Goal: Task Accomplishment & Management: Manage account settings

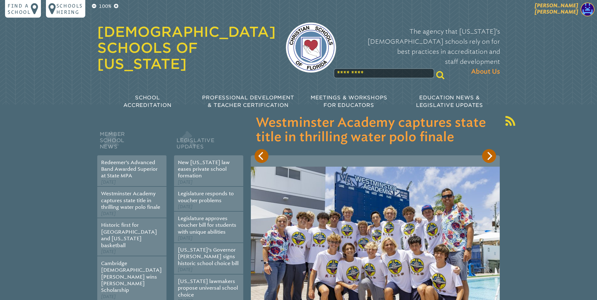
click at [586, 8] on img at bounding box center [588, 10] width 14 height 14
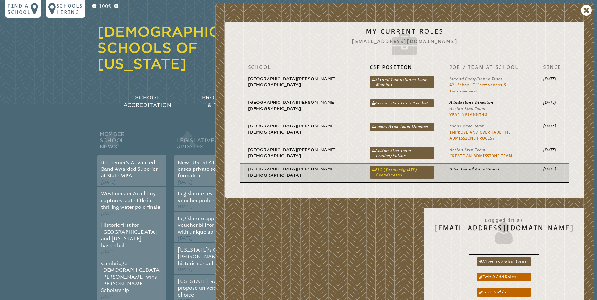
click at [370, 166] on link "PLC (formerly MIP) Coordinator" at bounding box center [402, 172] width 65 height 13
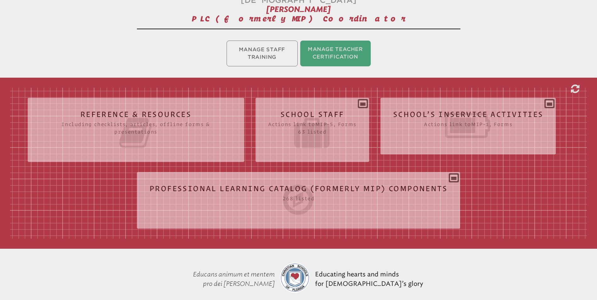
scroll to position [157, 0]
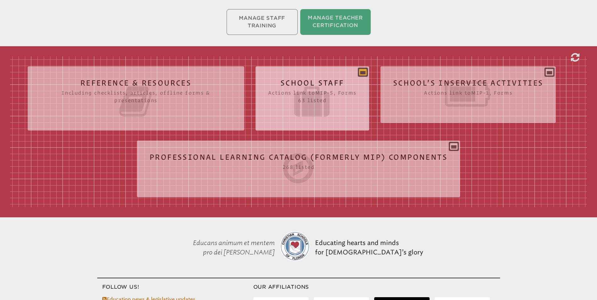
click at [364, 68] on icon at bounding box center [363, 72] width 8 height 8
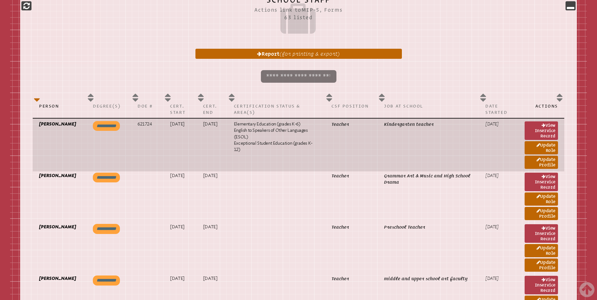
scroll to position [189, 0]
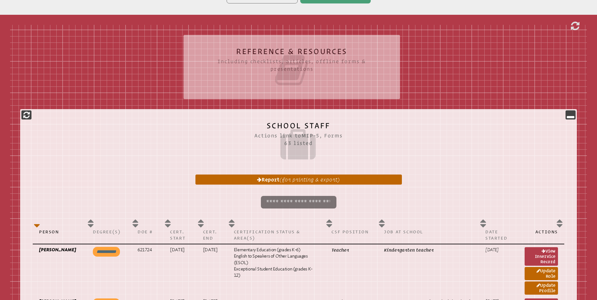
click at [285, 196] on input "search" at bounding box center [299, 202] width 76 height 13
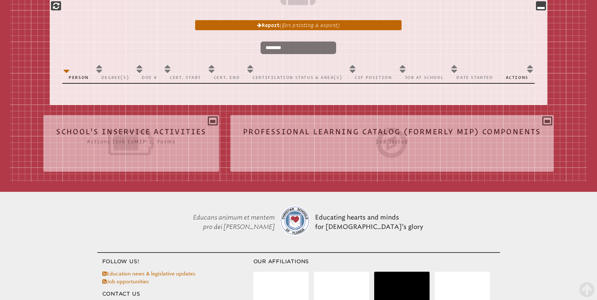
scroll to position [346, 0]
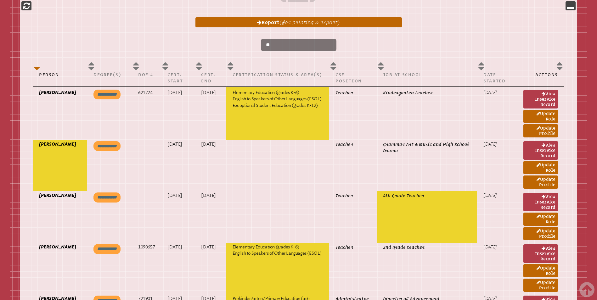
type input "*"
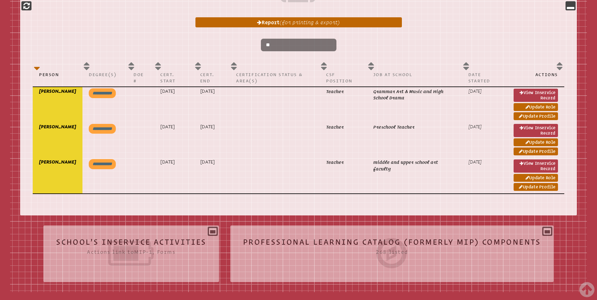
type input "*"
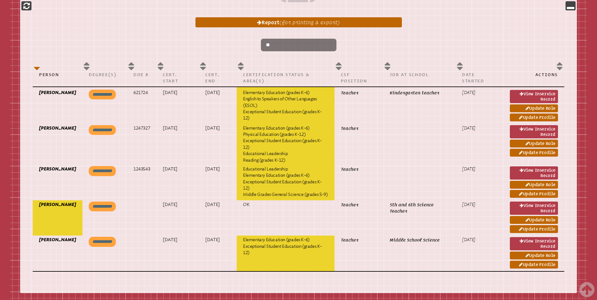
type input "*"
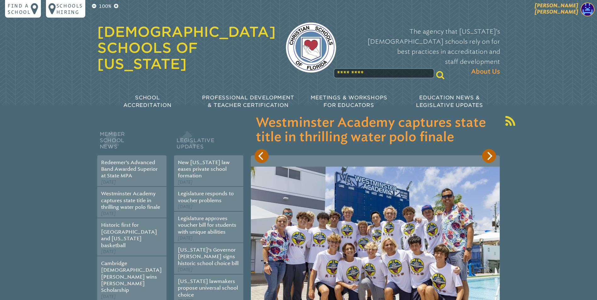
click at [583, 7] on img at bounding box center [588, 10] width 14 height 14
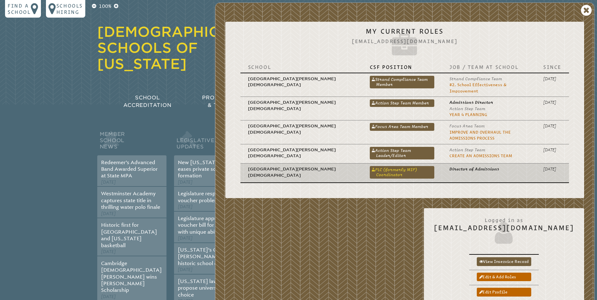
click at [370, 167] on link "PLC (formerly MIP) Coordinator" at bounding box center [402, 172] width 65 height 13
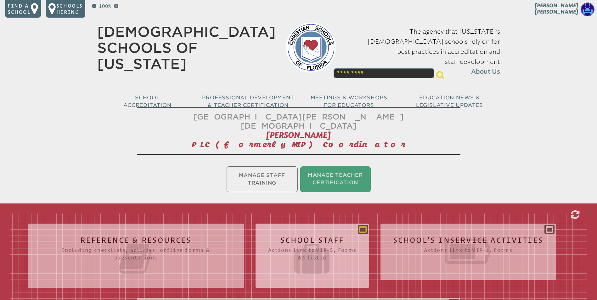
click at [364, 226] on icon at bounding box center [363, 230] width 8 height 8
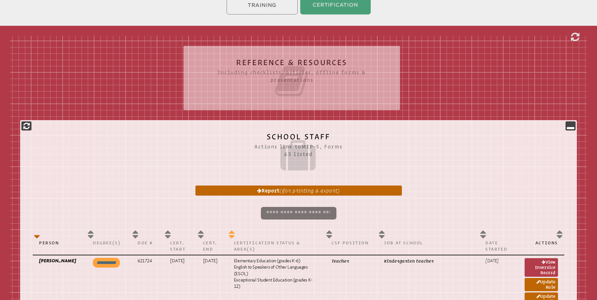
scroll to position [189, 0]
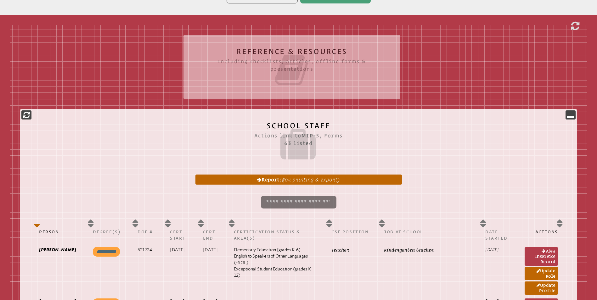
click at [269, 196] on input "search" at bounding box center [299, 202] width 76 height 13
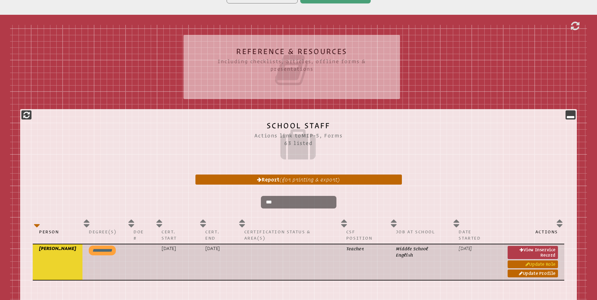
type input "***"
click at [539, 261] on link "Update Role" at bounding box center [533, 265] width 50 height 8
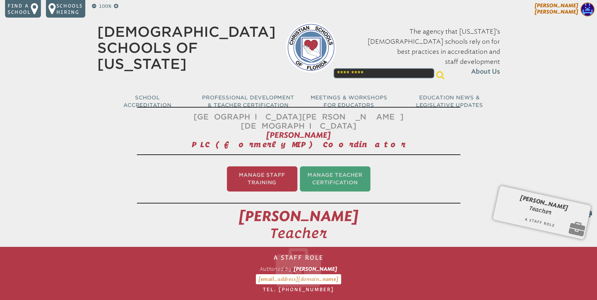
click at [586, 9] on img at bounding box center [588, 10] width 14 height 14
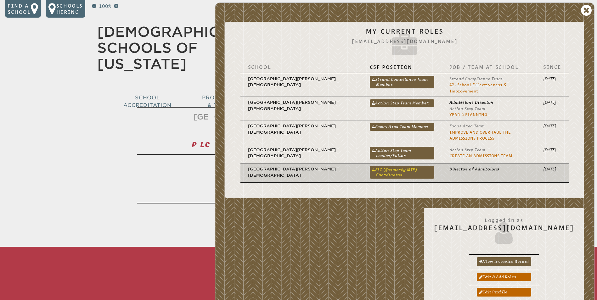
click at [384, 166] on link "PLC (formerly MIP) Coordinator" at bounding box center [402, 172] width 65 height 13
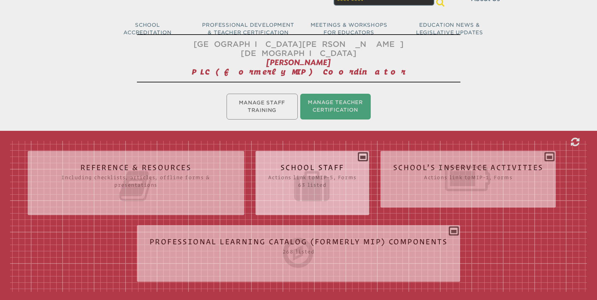
scroll to position [94, 0]
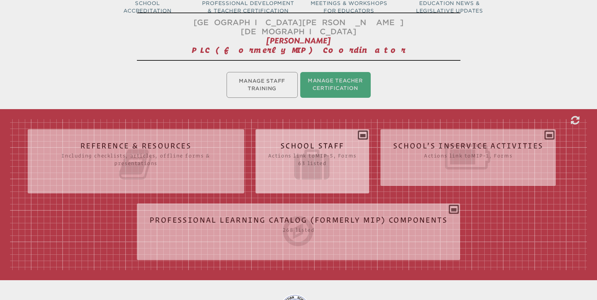
click at [367, 134] on div "School Staff Actions link to mip-5 , Forms 63 listed Report (for printing & exp…" at bounding box center [312, 158] width 114 height 49
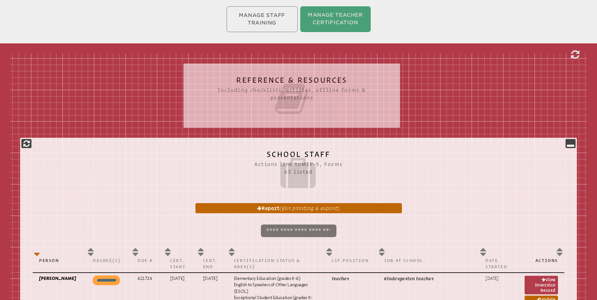
scroll to position [252, 0]
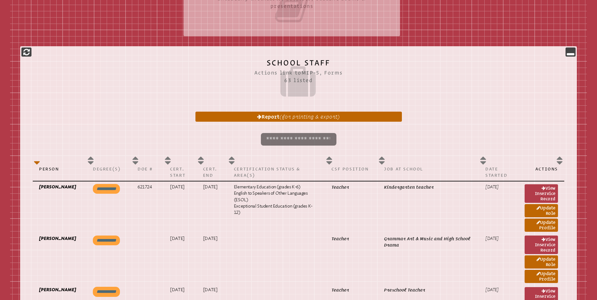
click at [290, 133] on input "search" at bounding box center [299, 139] width 76 height 13
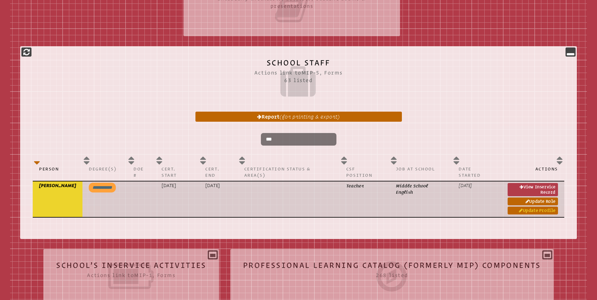
type input "***"
click at [529, 207] on link "Update Profile" at bounding box center [533, 211] width 50 height 8
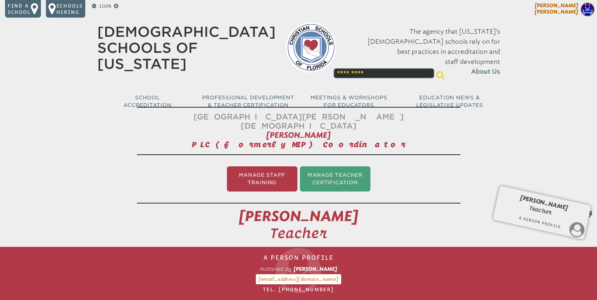
click at [588, 7] on img at bounding box center [588, 10] width 14 height 14
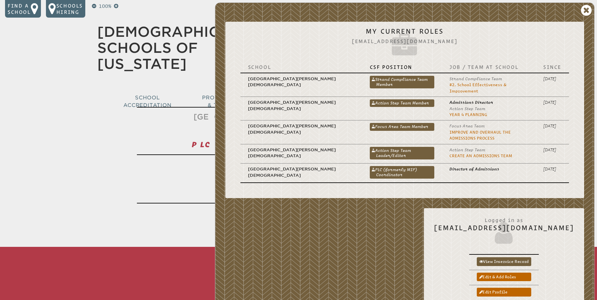
click at [370, 166] on link "PLC (formerly MIP) Coordinator" at bounding box center [402, 172] width 65 height 13
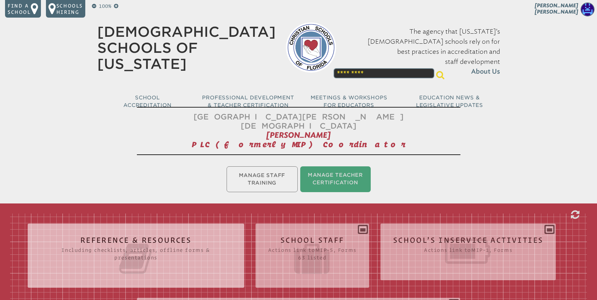
click at [363, 226] on icon at bounding box center [363, 230] width 8 height 8
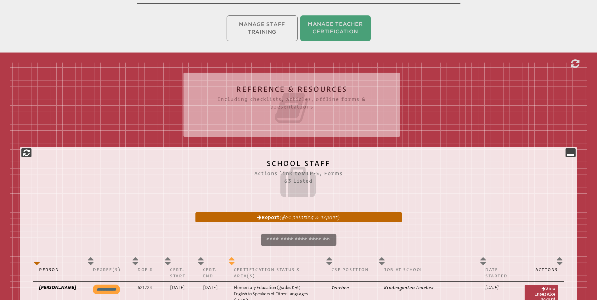
scroll to position [189, 0]
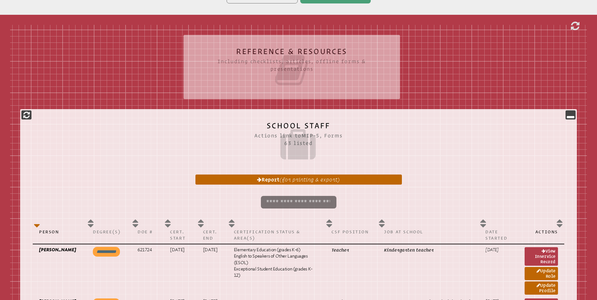
click at [278, 196] on input "search" at bounding box center [299, 202] width 76 height 13
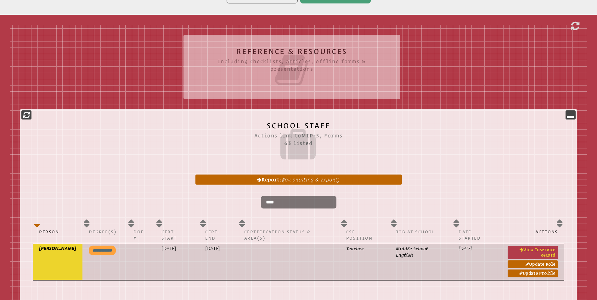
type input "****"
click at [534, 246] on link "View inservice record" at bounding box center [533, 252] width 50 height 13
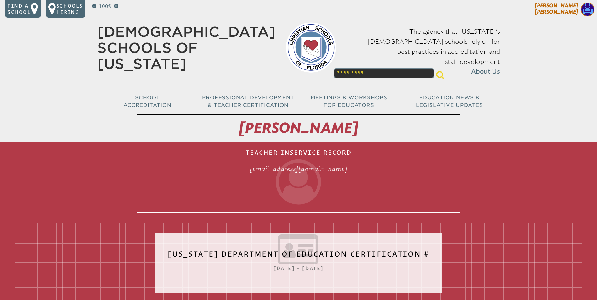
click at [582, 8] on img at bounding box center [588, 10] width 14 height 14
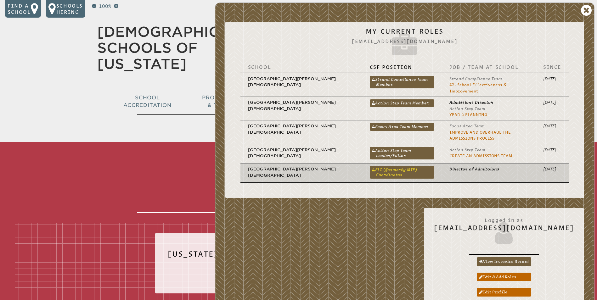
click at [370, 166] on link "PLC (formerly MIP) Coordinator" at bounding box center [402, 172] width 65 height 13
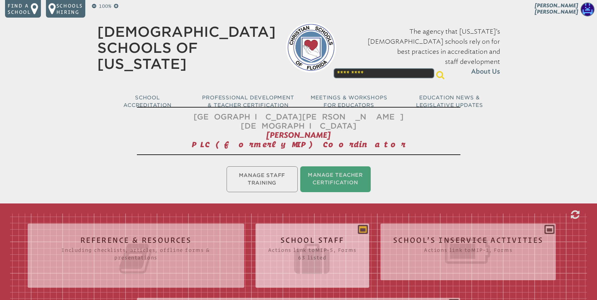
click at [364, 226] on icon at bounding box center [363, 230] width 8 height 8
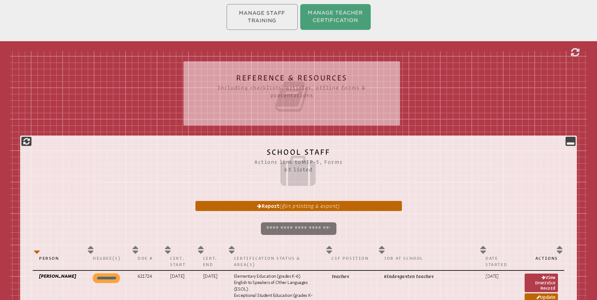
scroll to position [220, 0]
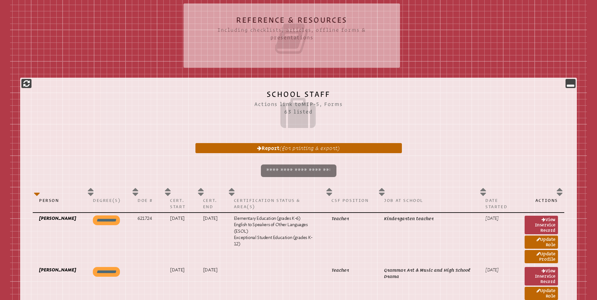
click at [276, 165] on input "search" at bounding box center [299, 171] width 76 height 13
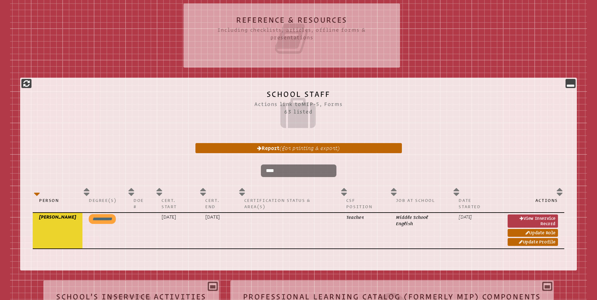
type input "****"
click at [458, 185] on th "Date Started" at bounding box center [476, 199] width 49 height 28
click at [480, 185] on th "Date Started" at bounding box center [476, 199] width 49 height 28
click at [456, 185] on th "Date Started" at bounding box center [476, 199] width 49 height 28
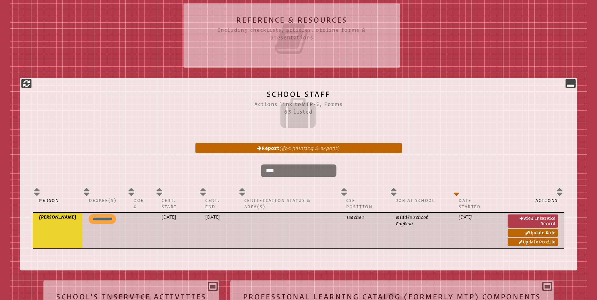
click at [473, 214] on p "[DATE]" at bounding box center [476, 217] width 36 height 6
click at [488, 214] on p "[DATE]" at bounding box center [476, 217] width 36 height 6
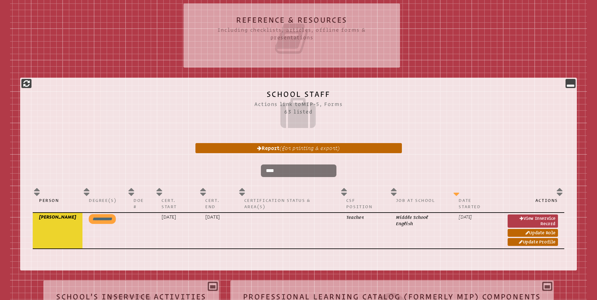
click at [473, 197] on p "Date Started" at bounding box center [476, 203] width 36 height 13
click at [457, 185] on th "Date Started" at bounding box center [476, 199] width 49 height 28
click at [546, 197] on p "Actions" at bounding box center [533, 200] width 50 height 6
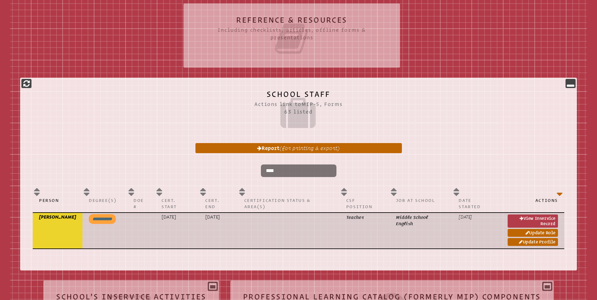
click at [471, 214] on p "[DATE]" at bounding box center [476, 217] width 36 height 6
click at [474, 219] on td "[DATE]" at bounding box center [476, 231] width 49 height 36
click at [521, 240] on icon at bounding box center [521, 242] width 4 height 4
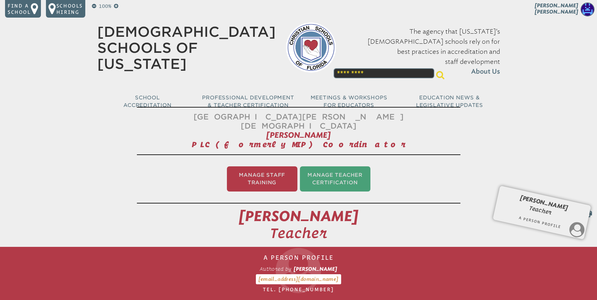
click at [546, 202] on div "Pappas, Jennifer L Teacher A Person Profile Form MIP-7 Authored by Jennifer Pap…" at bounding box center [542, 208] width 81 height 26
click at [503, 201] on div "Pappas, Jennifer L Teacher A Person Profile Form MIP-7 Authored by Jennifer Pap…" at bounding box center [542, 208] width 81 height 26
drag, startPoint x: 502, startPoint y: 183, endPoint x: 528, endPoint y: 182, distance: 26.4
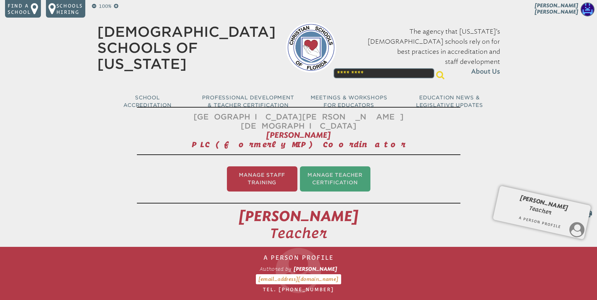
drag, startPoint x: 589, startPoint y: 197, endPoint x: 563, endPoint y: 199, distance: 26.5
click at [587, 206] on icon at bounding box center [586, 212] width 12 height 13
click at [584, 8] on img at bounding box center [588, 10] width 14 height 14
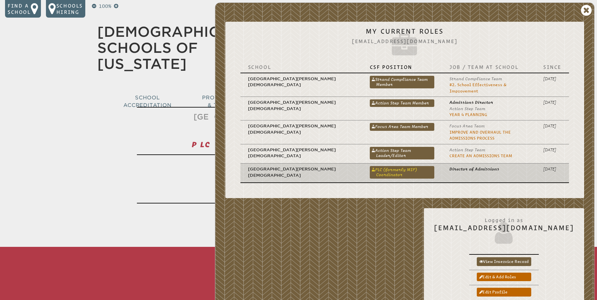
click at [389, 166] on link "PLC (formerly MIP) Coordinator" at bounding box center [402, 172] width 65 height 13
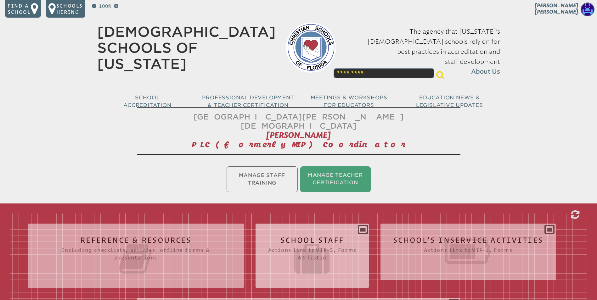
click at [363, 229] on div "School Staff Actions link to mip-5 , Forms 63 listed Report (for printing & exp…" at bounding box center [312, 253] width 114 height 49
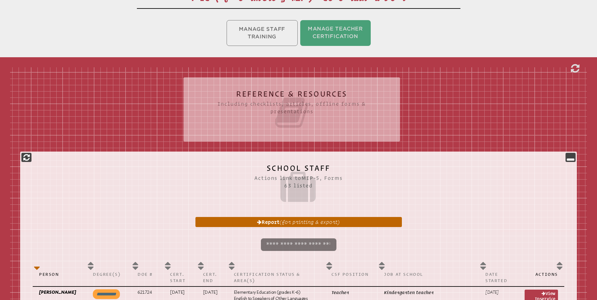
scroll to position [157, 0]
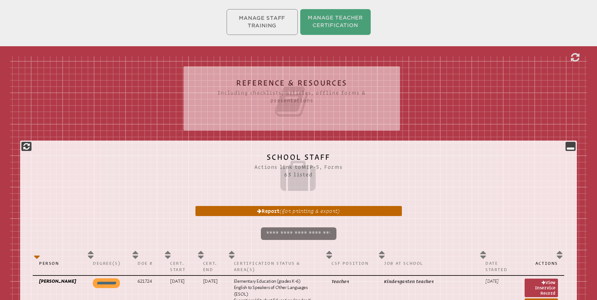
click at [274, 227] on input "search" at bounding box center [299, 233] width 76 height 13
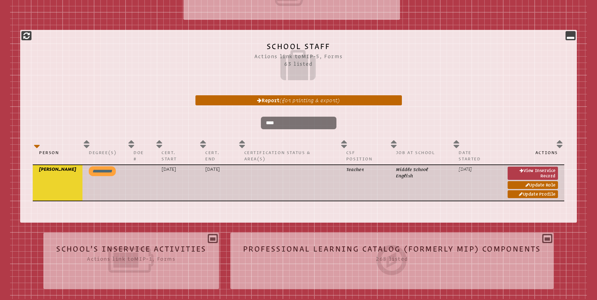
scroll to position [283, 0]
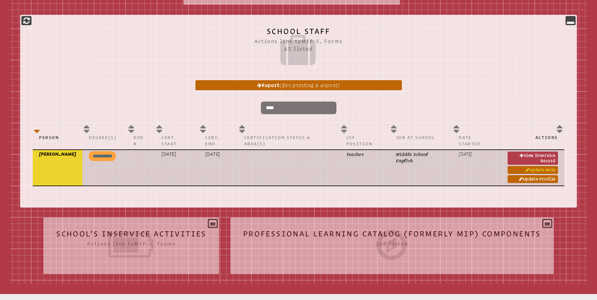
type input "****"
click at [529, 166] on link "Update Role" at bounding box center [533, 170] width 50 height 8
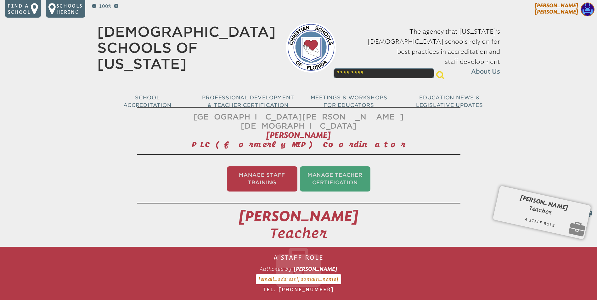
click at [583, 9] on img at bounding box center [588, 10] width 14 height 14
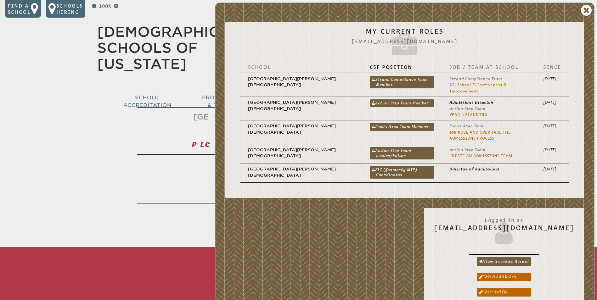
click at [370, 166] on link "PLC (formerly MIP) Coordinator" at bounding box center [402, 172] width 65 height 13
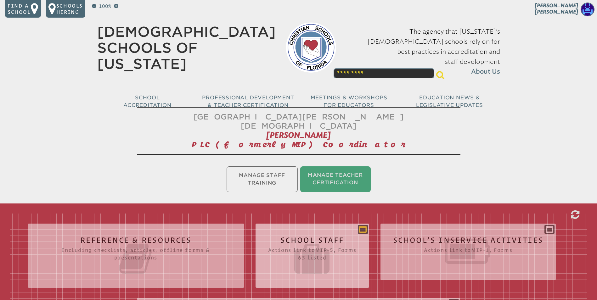
click at [364, 226] on icon at bounding box center [363, 230] width 8 height 8
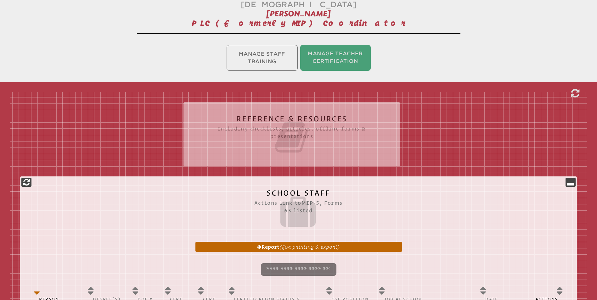
scroll to position [157, 0]
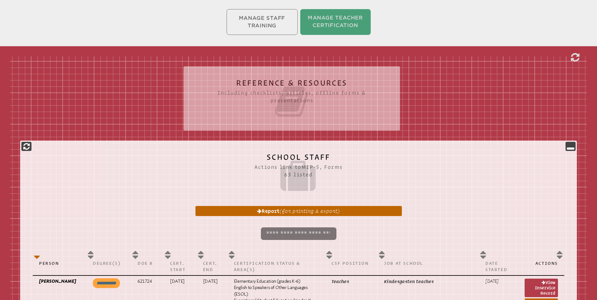
click at [287, 227] on input "search" at bounding box center [299, 233] width 76 height 13
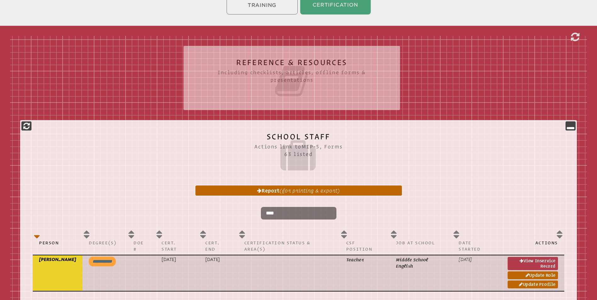
scroll to position [189, 0]
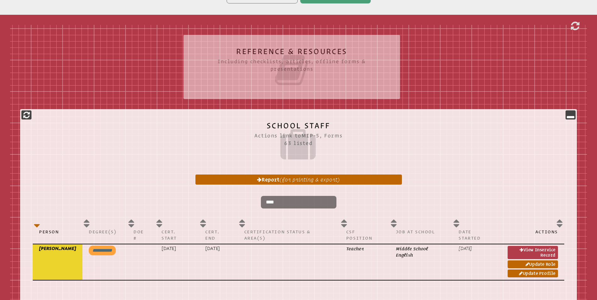
type input "****"
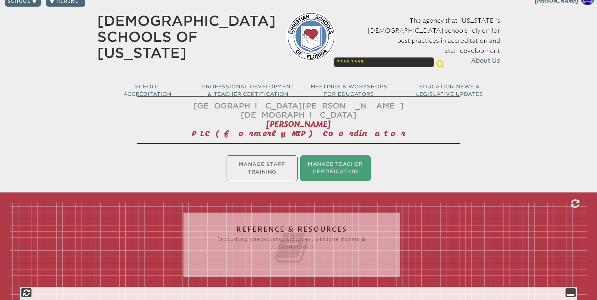
scroll to position [0, 0]
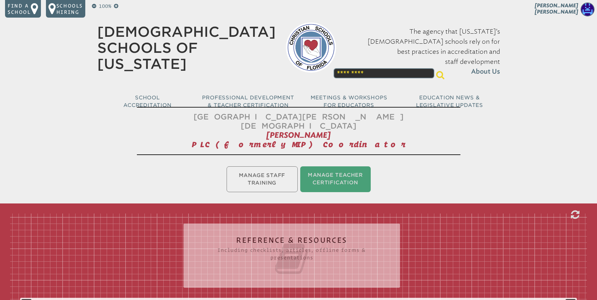
drag, startPoint x: 588, startPoint y: 7, endPoint x: 586, endPoint y: 10, distance: 3.4
click at [587, 8] on img at bounding box center [588, 10] width 14 height 14
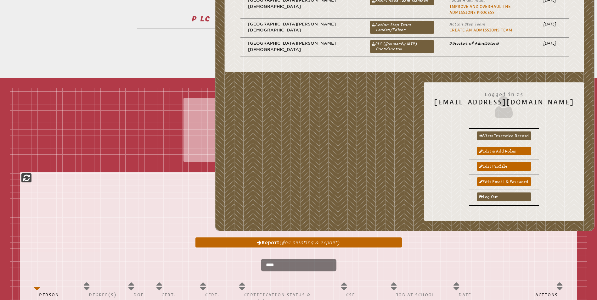
scroll to position [157, 0]
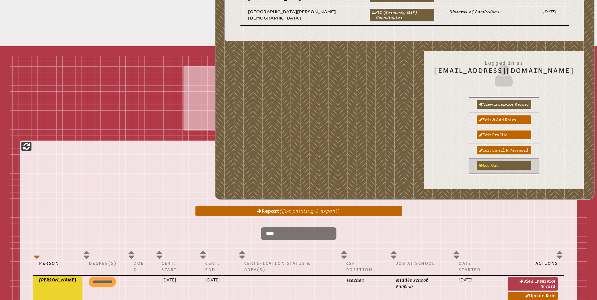
click at [495, 161] on link "Log out" at bounding box center [504, 165] width 54 height 8
